Goal: Transaction & Acquisition: Purchase product/service

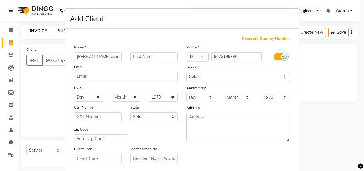
select select "8620"
select select "service"
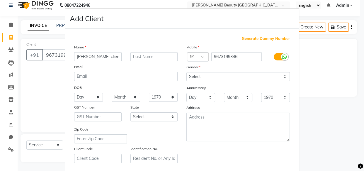
type input "[PERSON_NAME] client"
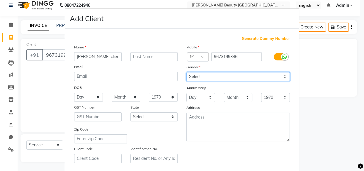
drag, startPoint x: 0, startPoint y: 0, endPoint x: 214, endPoint y: 75, distance: 226.5
click at [214, 75] on select "Select [DEMOGRAPHIC_DATA] [DEMOGRAPHIC_DATA] Other Prefer Not To Say" at bounding box center [239, 76] width 104 height 9
select select "[DEMOGRAPHIC_DATA]"
click at [187, 72] on select "Select [DEMOGRAPHIC_DATA] [DEMOGRAPHIC_DATA] Other Prefer Not To Say" at bounding box center [239, 76] width 104 height 9
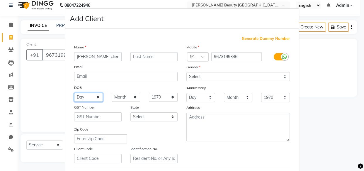
click at [88, 99] on select "Day 01 02 03 04 05 06 07 08 09 10 11 12 13 14 15 16 17 18 19 20 21 22 23 24 25 …" at bounding box center [88, 97] width 29 height 9
select select "02"
click at [74, 93] on select "Day 01 02 03 04 05 06 07 08 09 10 11 12 13 14 15 16 17 18 19 20 21 22 23 24 25 …" at bounding box center [88, 97] width 29 height 9
click at [131, 96] on select "Month January February March April May June July August September October Novem…" at bounding box center [126, 97] width 29 height 9
select select "09"
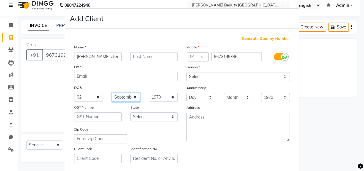
click at [112, 93] on select "Month January February March April May June July August September October Novem…" at bounding box center [126, 97] width 29 height 9
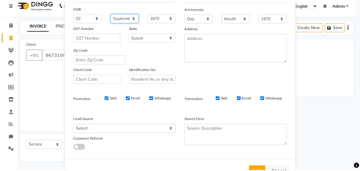
scroll to position [101, 0]
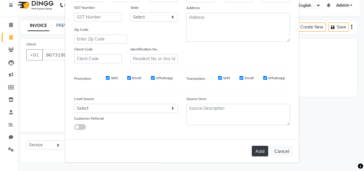
click at [258, 148] on button "Add" at bounding box center [260, 151] width 16 height 11
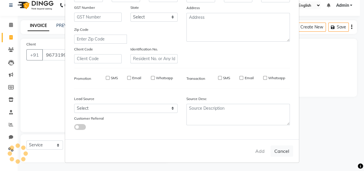
select select
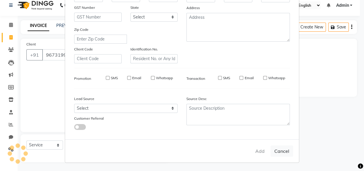
select select
checkbox input "false"
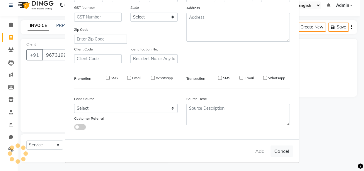
checkbox input "false"
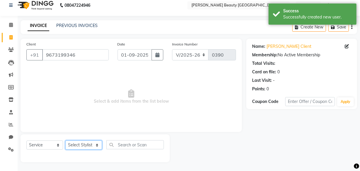
click at [86, 147] on select "Select Stylist Amla [PERSON_NAME] [PERSON_NAME] pornima [PERSON_NAME] [PERSON_N…" at bounding box center [83, 144] width 37 height 9
select select "87286"
click at [65, 140] on select "Select Stylist Amla [PERSON_NAME] [PERSON_NAME] pornima [PERSON_NAME] [PERSON_N…" at bounding box center [83, 144] width 37 height 9
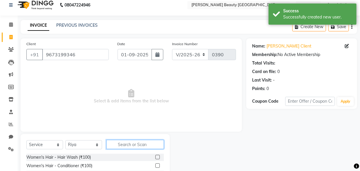
click at [121, 142] on input "text" at bounding box center [134, 144] width 57 height 9
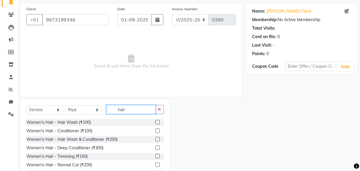
scroll to position [47, 0]
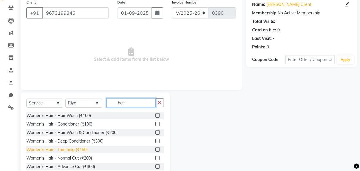
type input "hair"
click at [73, 150] on div "Women's Hair - Trimming (₹150)" at bounding box center [56, 150] width 61 height 6
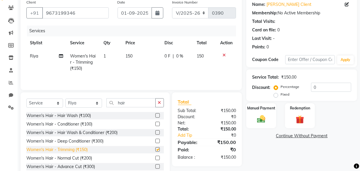
checkbox input "false"
click at [255, 116] on img at bounding box center [261, 119] width 14 height 10
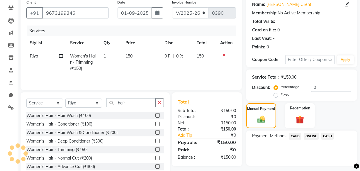
click at [330, 135] on span "CASH" at bounding box center [327, 136] width 13 height 7
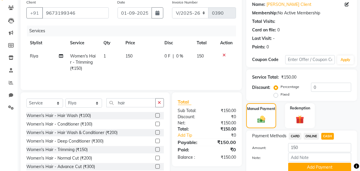
scroll to position [71, 0]
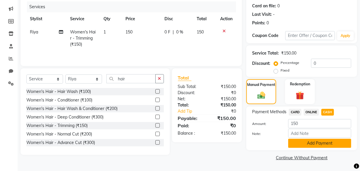
click at [314, 143] on button "Add Payment" at bounding box center [319, 143] width 63 height 9
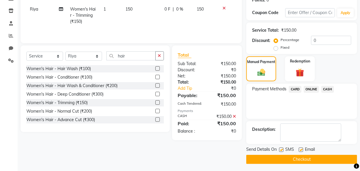
scroll to position [96, 0]
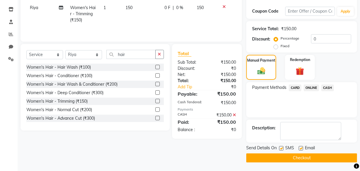
click at [298, 158] on button "Checkout" at bounding box center [301, 157] width 111 height 9
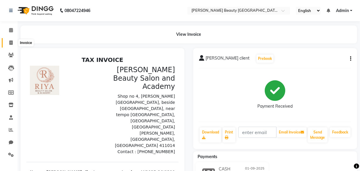
click at [11, 42] on icon at bounding box center [10, 42] width 3 height 4
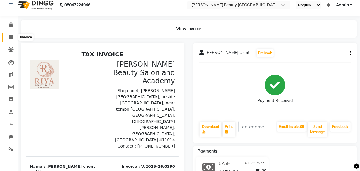
select select "8620"
select select "service"
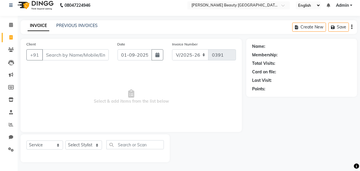
click at [78, 90] on span "Select & add items from the list below" at bounding box center [131, 96] width 210 height 59
click at [12, 38] on icon at bounding box center [10, 37] width 3 height 4
select select "8620"
select select "service"
click at [347, 131] on div "Name: Membership: Total Visits: Card on file: Last Visit: Points:" at bounding box center [303, 100] width 115 height 123
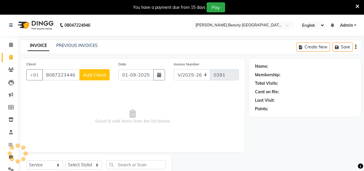
select select "8620"
select select "service"
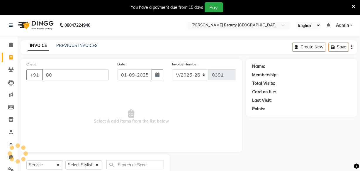
type input "8"
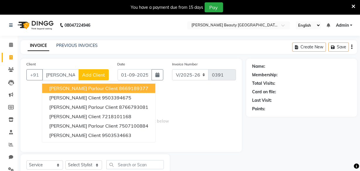
click at [73, 73] on input "[PERSON_NAME]" at bounding box center [60, 74] width 37 height 11
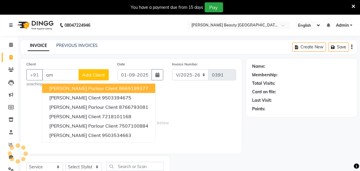
type input "a"
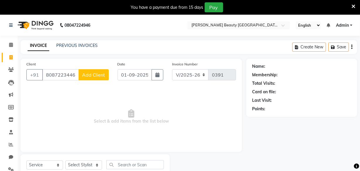
type input "8087223446"
click at [95, 72] on span "Add Client" at bounding box center [93, 75] width 23 height 6
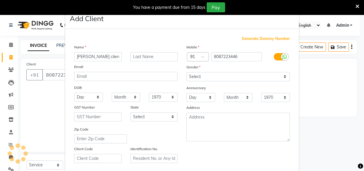
type input "[PERSON_NAME] client"
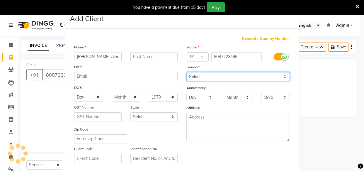
click at [199, 76] on select "Select [DEMOGRAPHIC_DATA] [DEMOGRAPHIC_DATA] Other Prefer Not To Say" at bounding box center [239, 76] width 104 height 9
select select "[DEMOGRAPHIC_DATA]"
click at [187, 72] on select "Select [DEMOGRAPHIC_DATA] [DEMOGRAPHIC_DATA] Other Prefer Not To Say" at bounding box center [239, 76] width 104 height 9
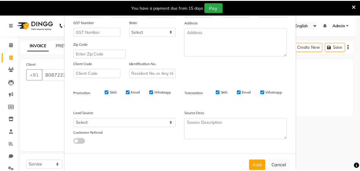
scroll to position [101, 0]
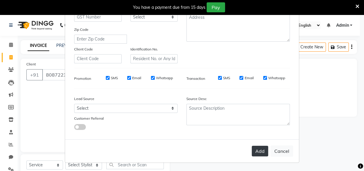
click at [259, 149] on button "Add" at bounding box center [260, 151] width 16 height 11
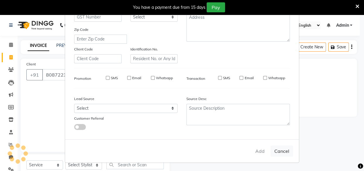
select select
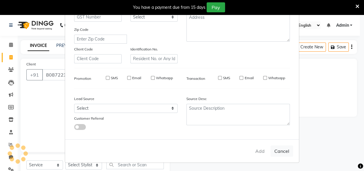
select select
checkbox input "false"
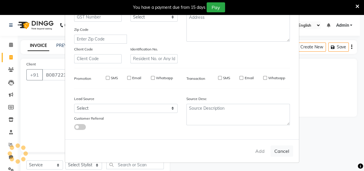
checkbox input "false"
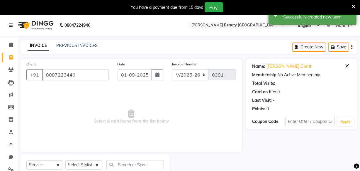
scroll to position [20, 0]
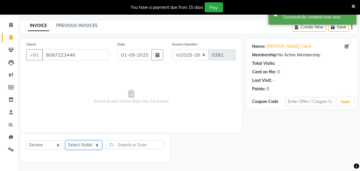
click at [89, 144] on select "Select Stylist Amla [PERSON_NAME] [PERSON_NAME] pornima [PERSON_NAME] [PERSON_N…" at bounding box center [83, 144] width 37 height 9
select select "87283"
click at [65, 140] on select "Select Stylist Amla [PERSON_NAME] [PERSON_NAME] pornima [PERSON_NAME] [PERSON_N…" at bounding box center [83, 144] width 37 height 9
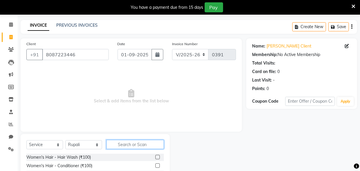
click at [120, 144] on input "text" at bounding box center [134, 144] width 57 height 9
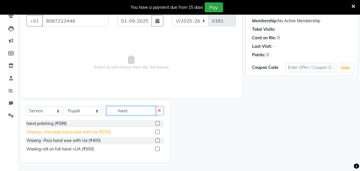
type input "hand"
click at [64, 132] on div "Waxing -chocolate hand wax with Ua (₹250)" at bounding box center [68, 132] width 84 height 6
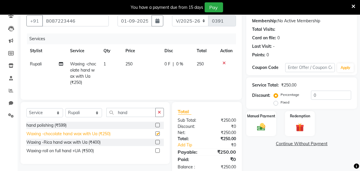
checkbox input "false"
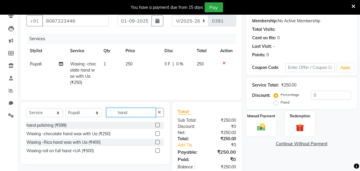
click at [135, 116] on input "hand" at bounding box center [130, 112] width 49 height 9
type input "h"
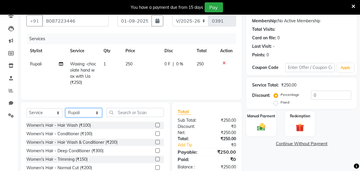
click at [88, 116] on select "Select Stylist Amla [PERSON_NAME] [PERSON_NAME] pornima [PERSON_NAME] [PERSON_N…" at bounding box center [83, 112] width 37 height 9
select select "87286"
click at [65, 112] on select "Select Stylist Amla [PERSON_NAME] [PERSON_NAME] pornima [PERSON_NAME] [PERSON_N…" at bounding box center [83, 112] width 37 height 9
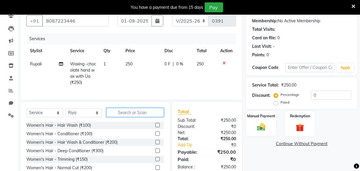
click at [122, 115] on input "text" at bounding box center [134, 112] width 57 height 9
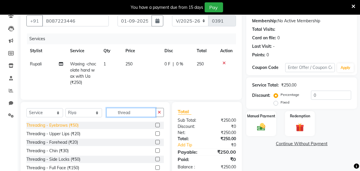
type input "thread"
click at [73, 128] on div "Threading - Eyebrows (₹50)" at bounding box center [52, 125] width 52 height 6
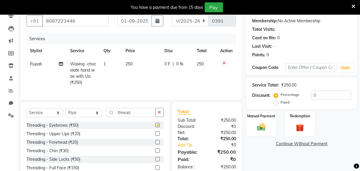
checkbox input "false"
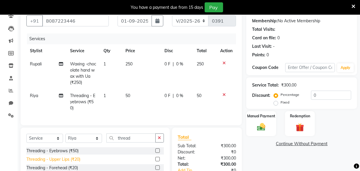
click at [69, 162] on div "Threading - Upper Lips (₹20)" at bounding box center [53, 159] width 54 height 6
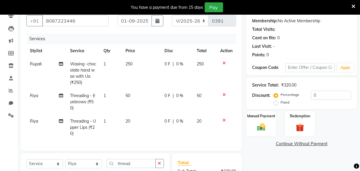
checkbox input "false"
click at [261, 122] on img at bounding box center [261, 127] width 14 height 10
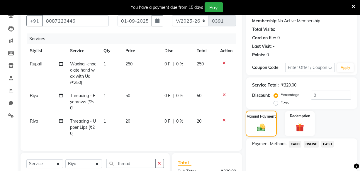
scroll to position [128, 0]
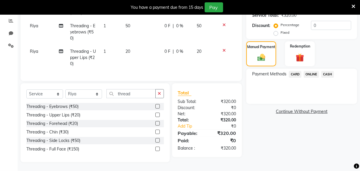
click at [314, 71] on span "ONLINE" at bounding box center [311, 74] width 15 height 7
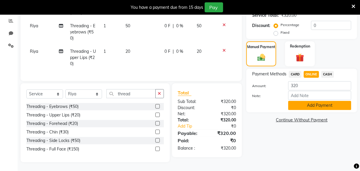
click at [312, 101] on button "Add Payment" at bounding box center [319, 105] width 63 height 9
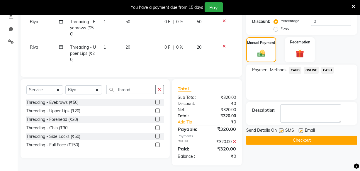
scroll to position [135, 0]
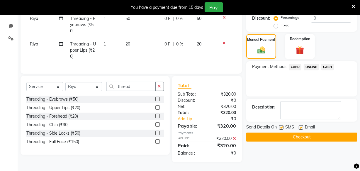
click at [306, 134] on button "Checkout" at bounding box center [301, 137] width 111 height 9
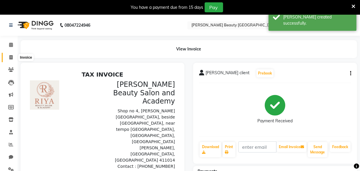
click at [10, 57] on icon at bounding box center [10, 57] width 3 height 4
select select "8620"
select select "service"
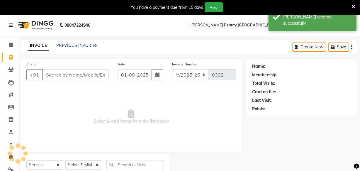
scroll to position [20, 0]
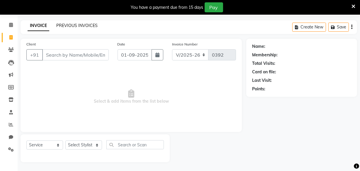
click at [89, 25] on link "PREVIOUS INVOICES" at bounding box center [76, 25] width 41 height 5
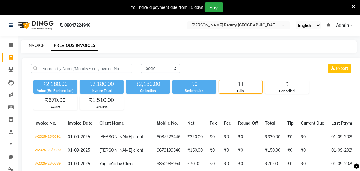
click at [38, 43] on link "INVOICE" at bounding box center [36, 45] width 17 height 5
select select "8620"
select select "service"
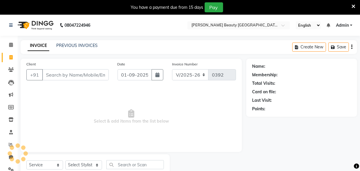
scroll to position [20, 0]
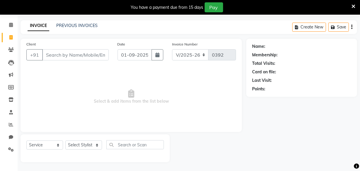
click at [355, 4] on icon at bounding box center [354, 6] width 4 height 5
